Goal: Find specific page/section: Find specific page/section

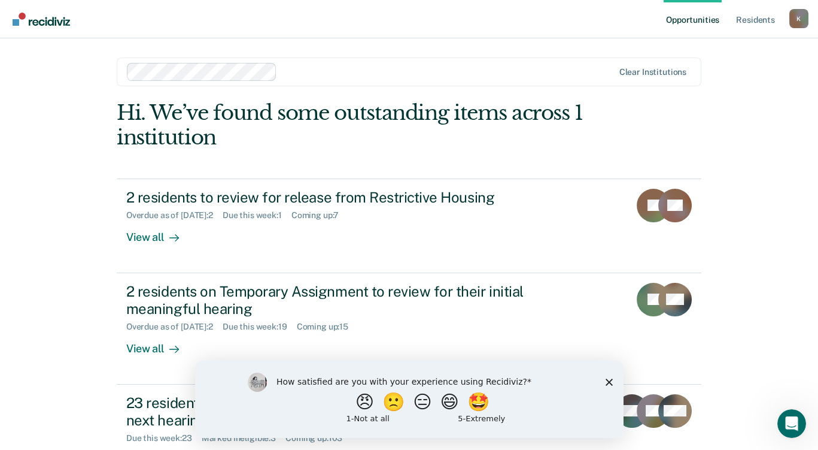
click at [606, 374] on div "How satisfied are you with your experience using Recidiviz? 😠 🙁 😑 😄 🤩 1 - Not a…" at bounding box center [409, 398] width 429 height 77
click at [608, 381] on polygon "Close survey" at bounding box center [608, 381] width 7 height 7
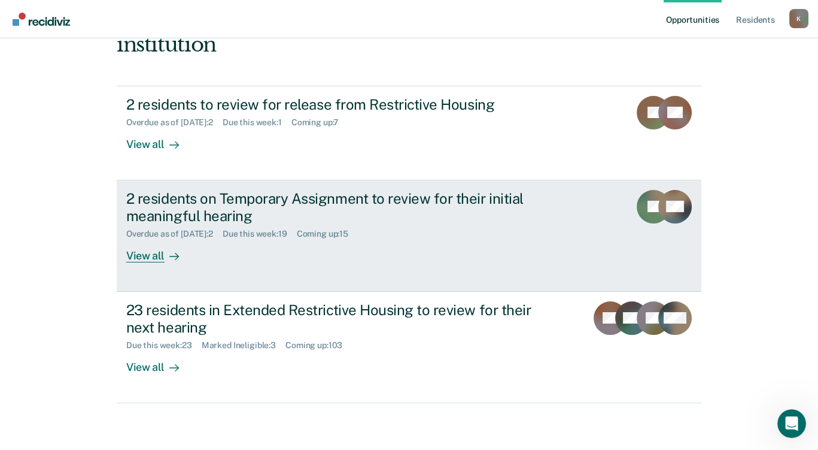
scroll to position [33, 0]
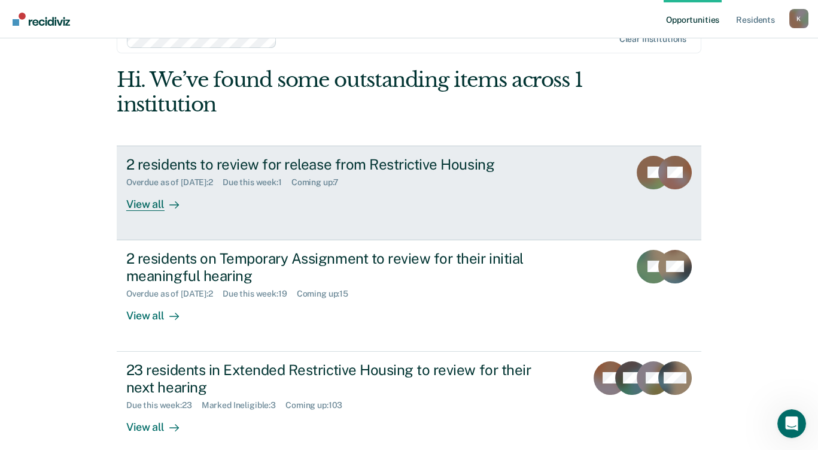
click at [140, 205] on div "View all" at bounding box center [159, 198] width 67 height 23
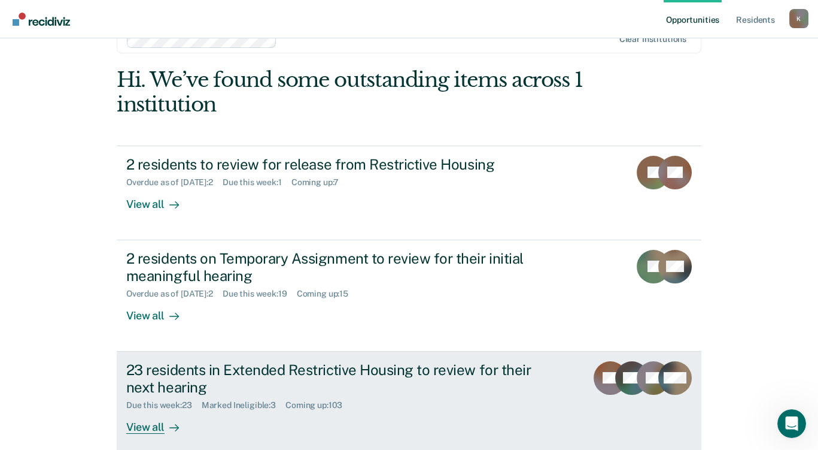
scroll to position [93, 0]
